Goal: Task Accomplishment & Management: Use online tool/utility

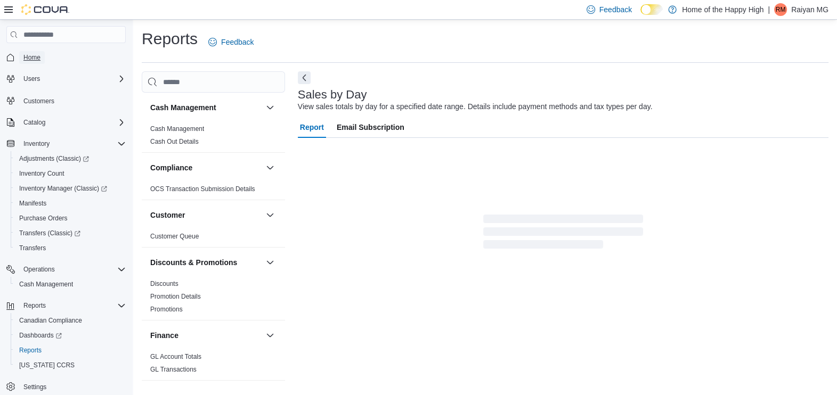
click at [29, 60] on span "Home" at bounding box center [31, 57] width 17 height 9
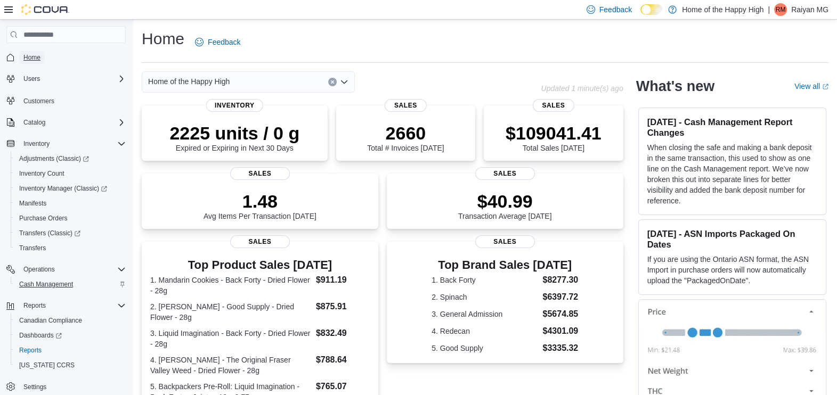
scroll to position [23, 0]
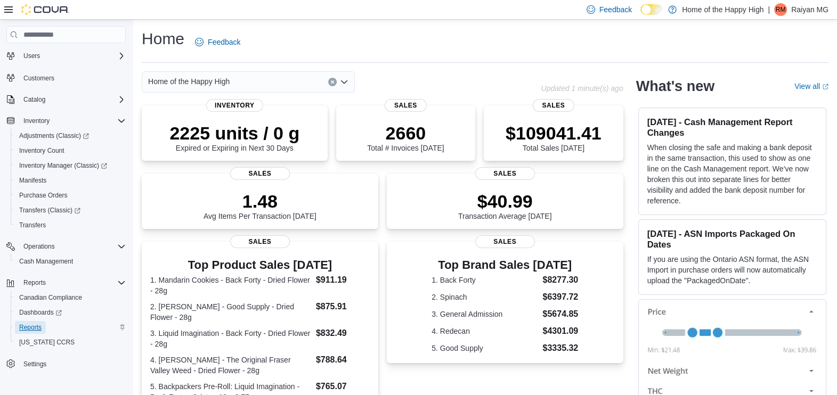
click at [24, 324] on span "Reports" at bounding box center [30, 327] width 22 height 9
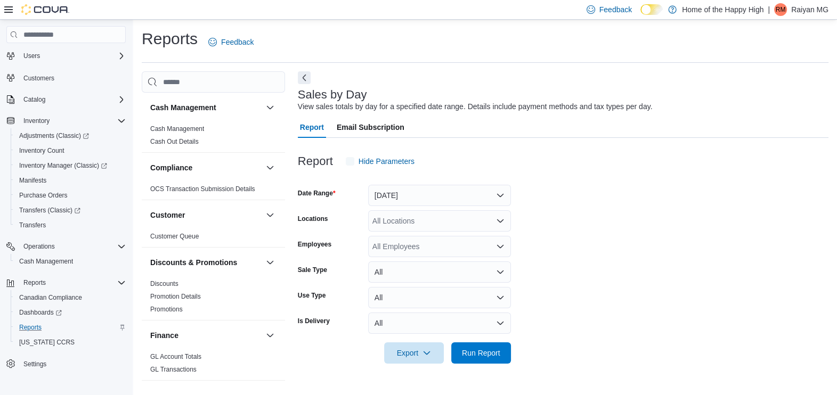
scroll to position [2, 0]
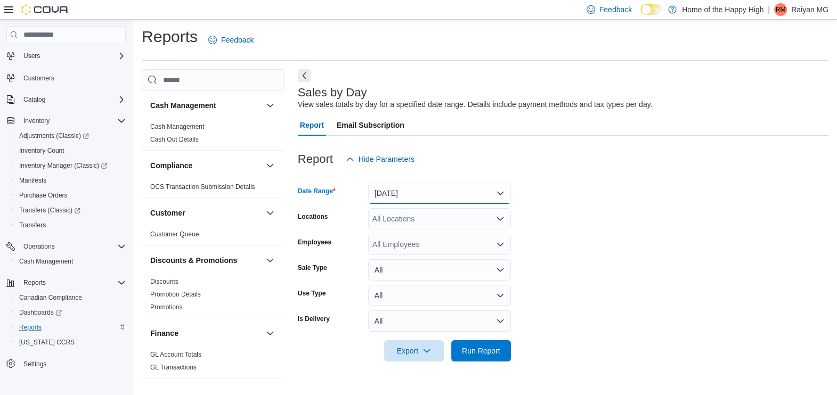
click at [431, 190] on button "[DATE]" at bounding box center [439, 193] width 143 height 21
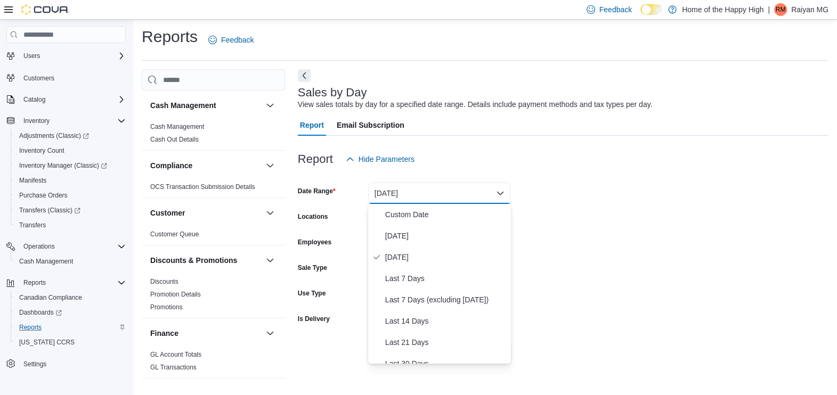
click at [578, 233] on form "Date Range [DATE] Locations All Locations Employees All Employees Sale Type All…" at bounding box center [563, 266] width 530 height 192
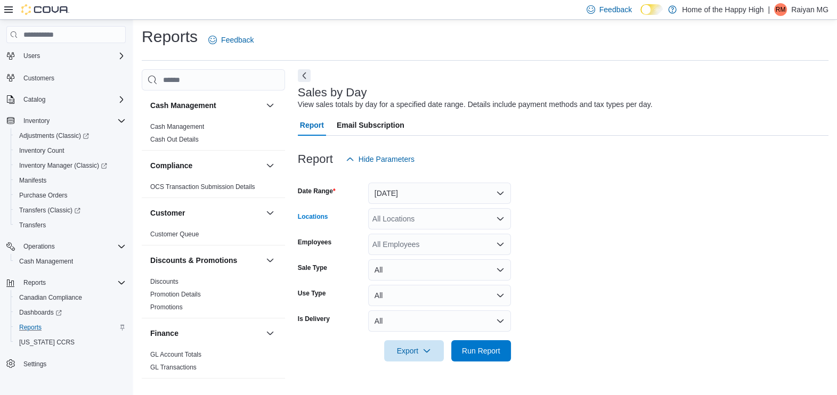
click at [496, 216] on icon "Open list of options" at bounding box center [500, 219] width 9 height 9
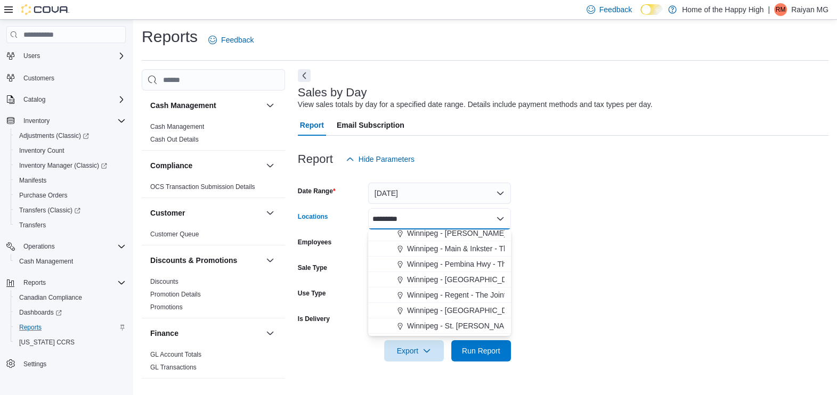
scroll to position [113, 0]
type input "*********"
click at [432, 250] on span "Winnipeg - Main & Inkster - The Joint" at bounding box center [468, 247] width 122 height 11
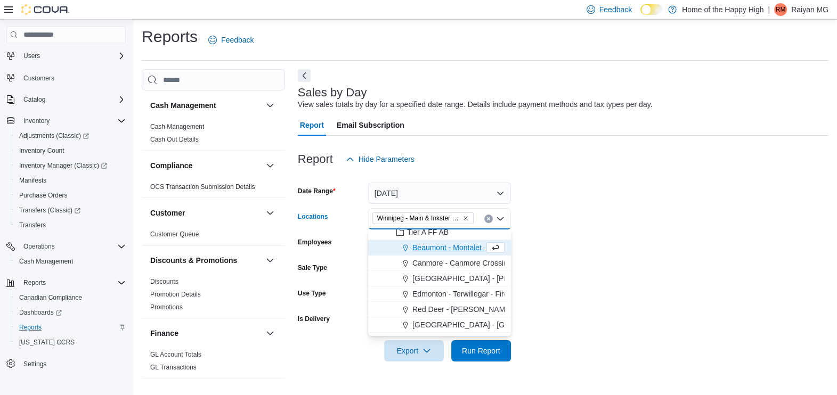
click at [591, 248] on form "Date Range [DATE] Locations [GEOGRAPHIC_DATA] - Main & Inkster - The Joint Comb…" at bounding box center [563, 266] width 530 height 192
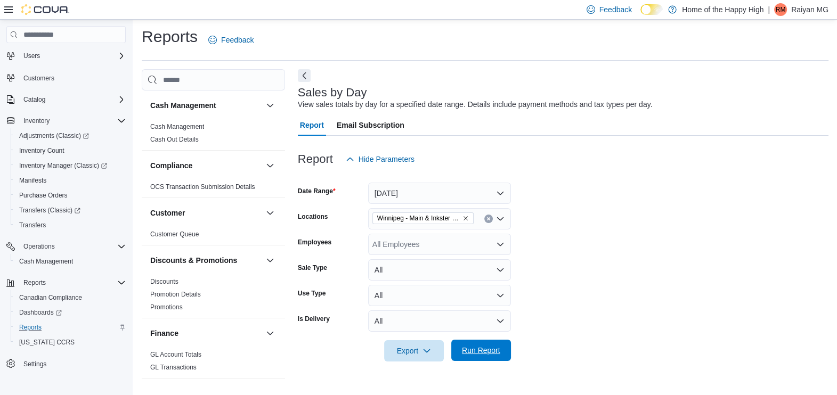
click at [485, 350] on span "Run Report" at bounding box center [481, 350] width 38 height 11
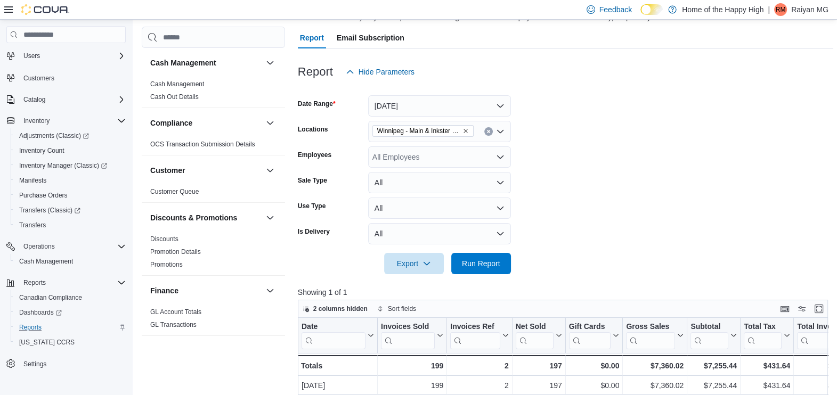
scroll to position [72, 0]
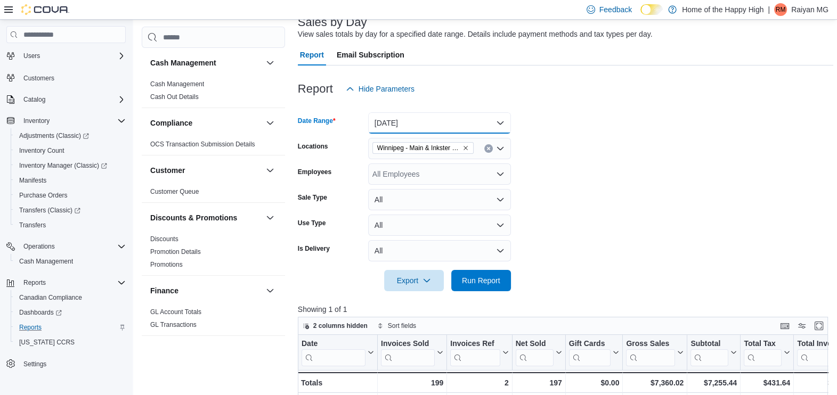
click at [444, 118] on button "[DATE]" at bounding box center [439, 122] width 143 height 21
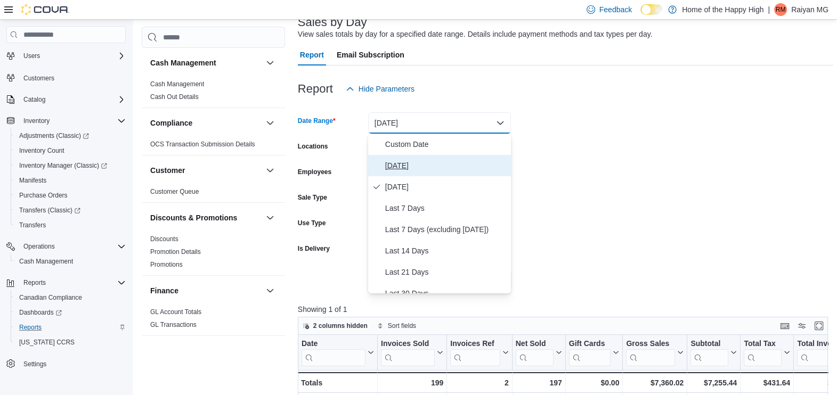
click at [415, 168] on span "[DATE]" at bounding box center [445, 165] width 121 height 13
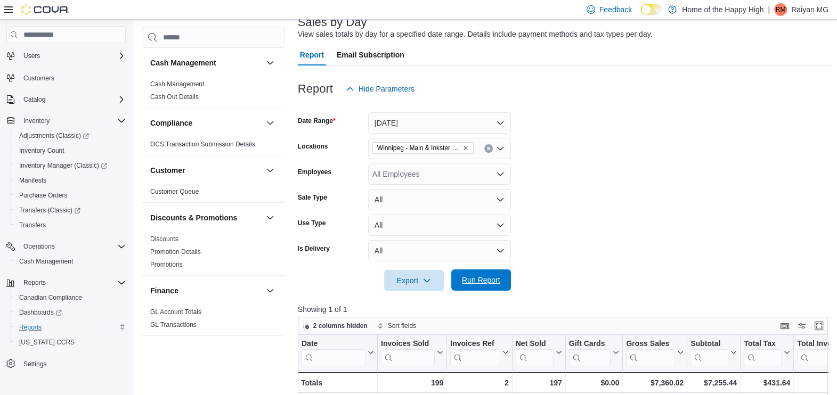
click at [466, 277] on span "Run Report" at bounding box center [481, 280] width 38 height 11
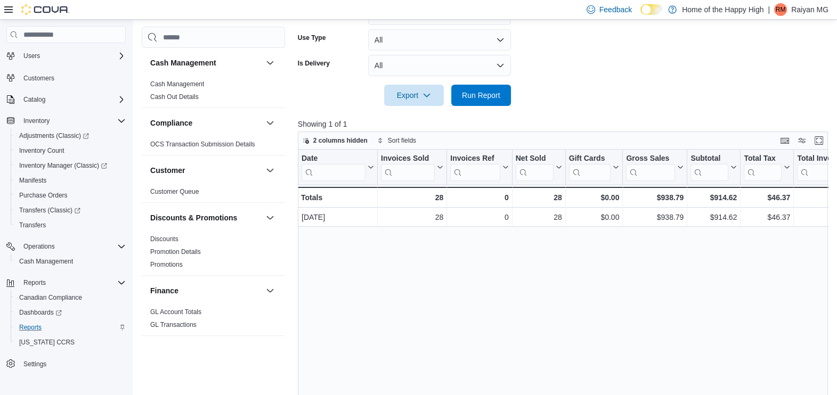
scroll to position [260, 0]
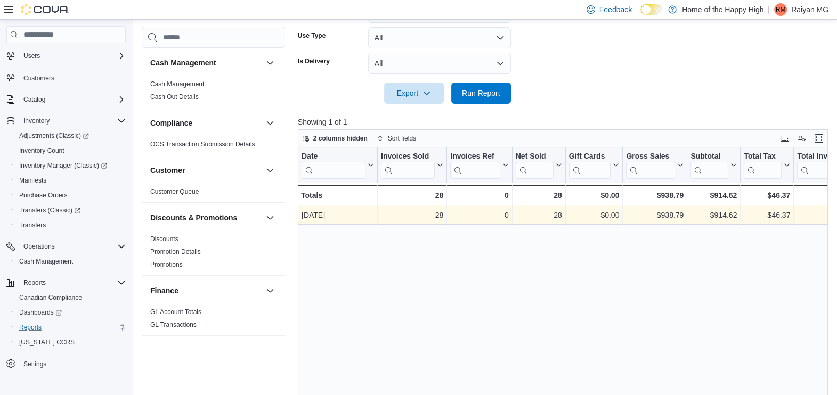
scroll to position [72, 0]
